Goal: Find specific page/section: Find specific page/section

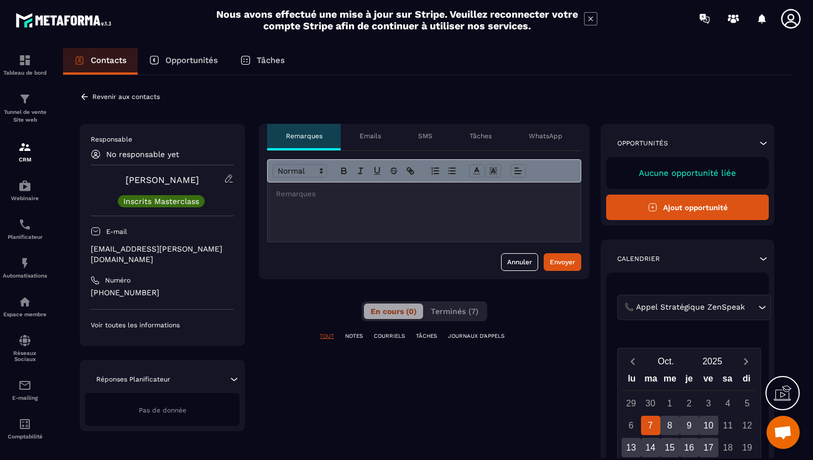
click at [85, 98] on icon at bounding box center [85, 97] width 10 height 10
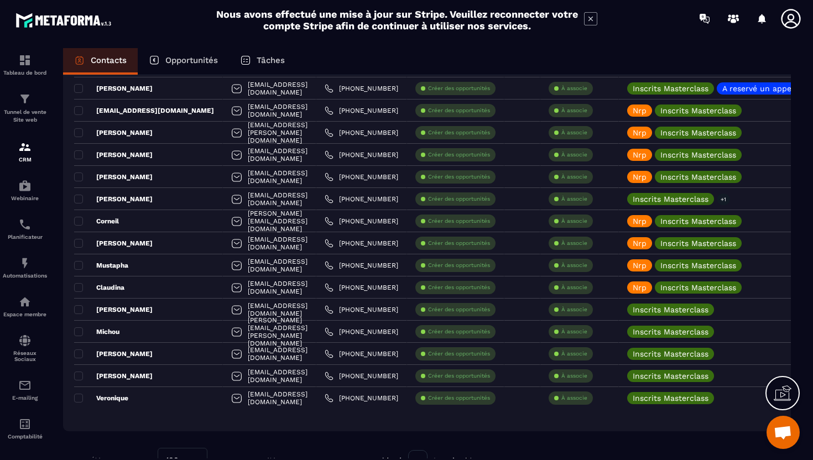
scroll to position [2027, 0]
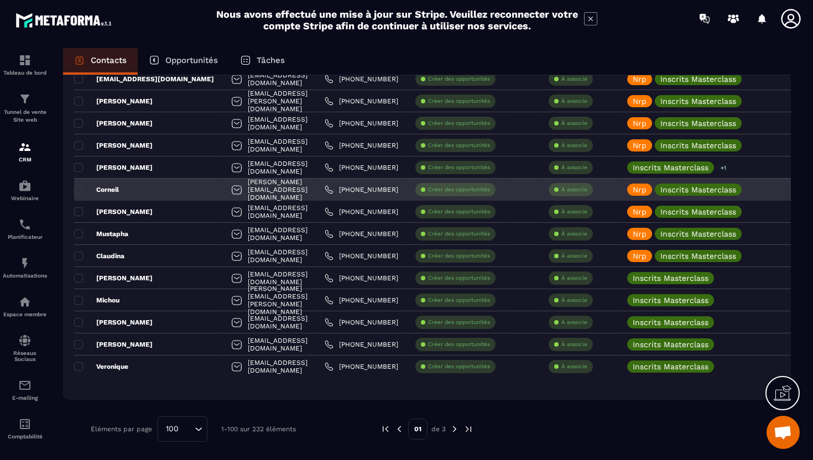
click at [607, 197] on div "À associe" at bounding box center [579, 190] width 79 height 22
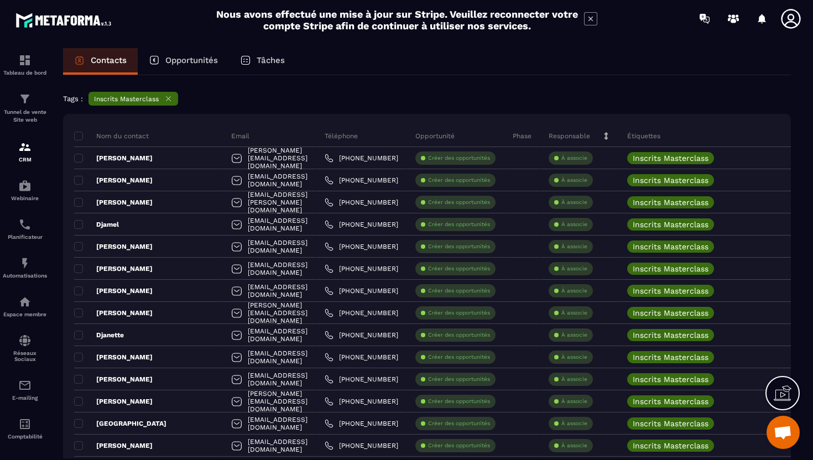
scroll to position [0, 0]
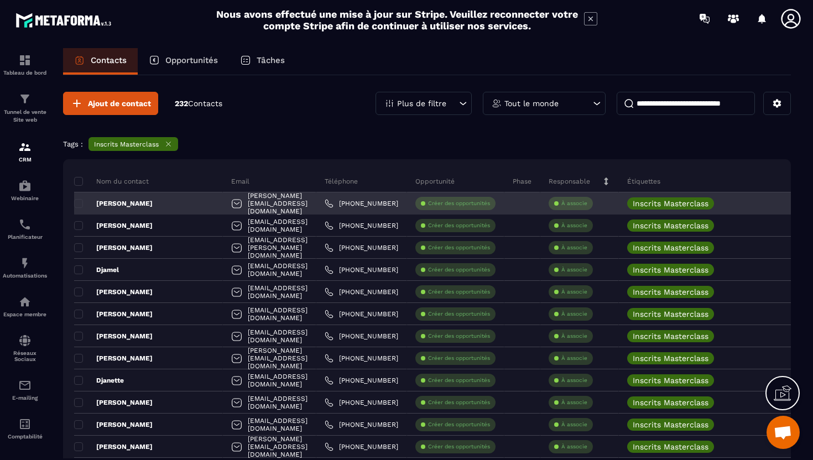
click at [269, 207] on div "[PERSON_NAME][EMAIL_ADDRESS][DOMAIN_NAME]" at bounding box center [269, 203] width 93 height 22
click at [261, 204] on div "[PERSON_NAME][EMAIL_ADDRESS][DOMAIN_NAME]" at bounding box center [269, 203] width 93 height 22
click at [93, 199] on p "[PERSON_NAME]" at bounding box center [113, 203] width 79 height 9
